Goal: Information Seeking & Learning: Learn about a topic

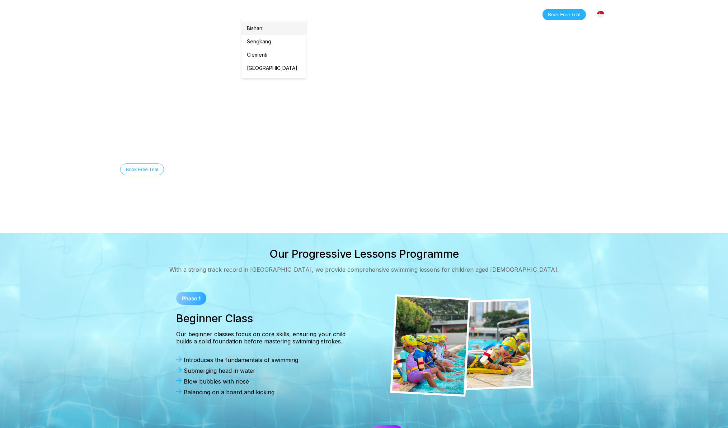
click at [255, 27] on link "Bishan" at bounding box center [273, 28] width 65 height 13
click at [261, 41] on link "Sengkang" at bounding box center [273, 41] width 65 height 13
click at [259, 71] on link "[GEOGRAPHIC_DATA]" at bounding box center [273, 67] width 65 height 13
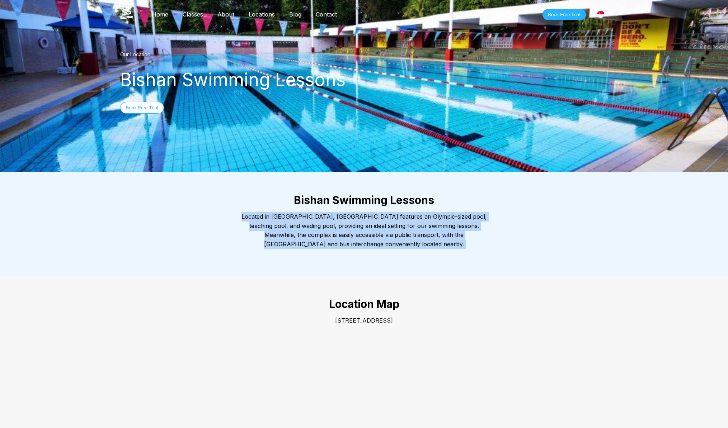
drag, startPoint x: 295, startPoint y: 287, endPoint x: 299, endPoint y: 212, distance: 75.4
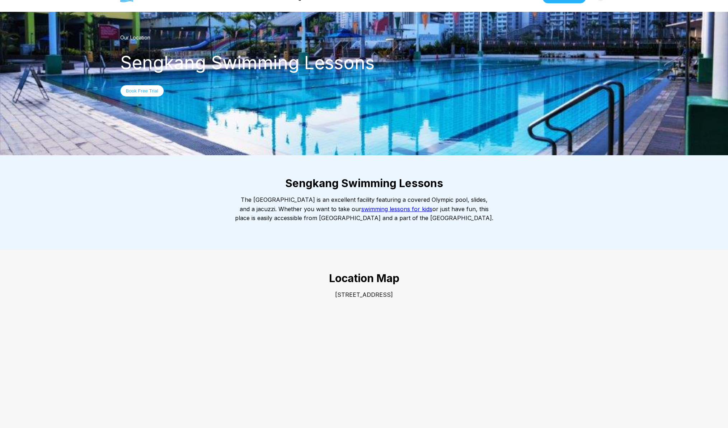
scroll to position [183, 0]
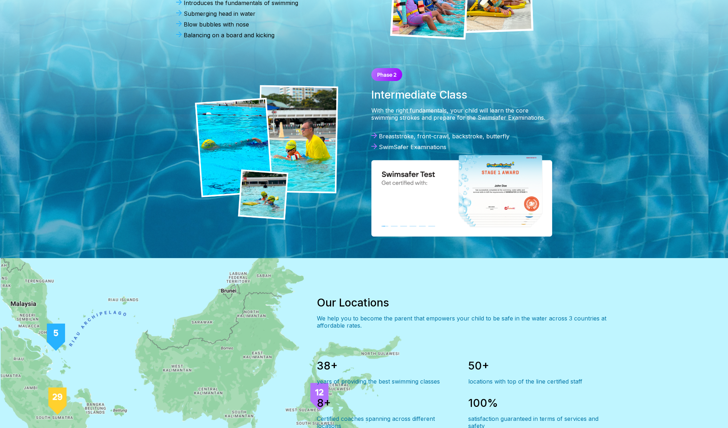
scroll to position [562, 0]
